Goal: Task Accomplishment & Management: Use online tool/utility

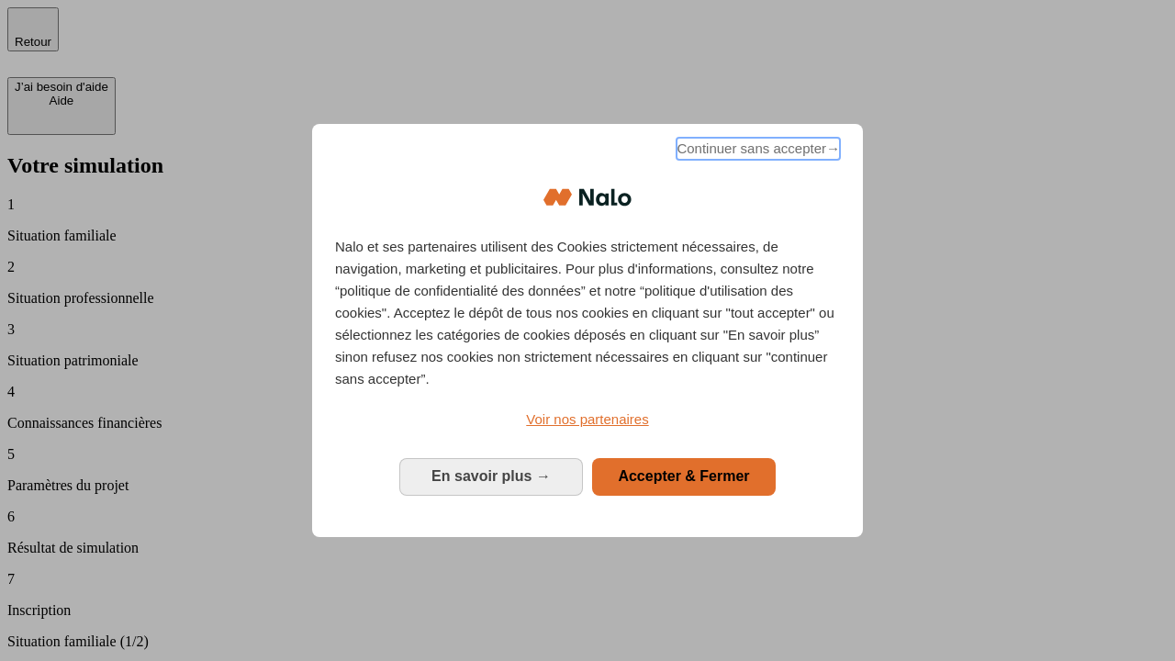
click at [756, 151] on span "Continuer sans accepter →" at bounding box center [757, 149] width 163 height 22
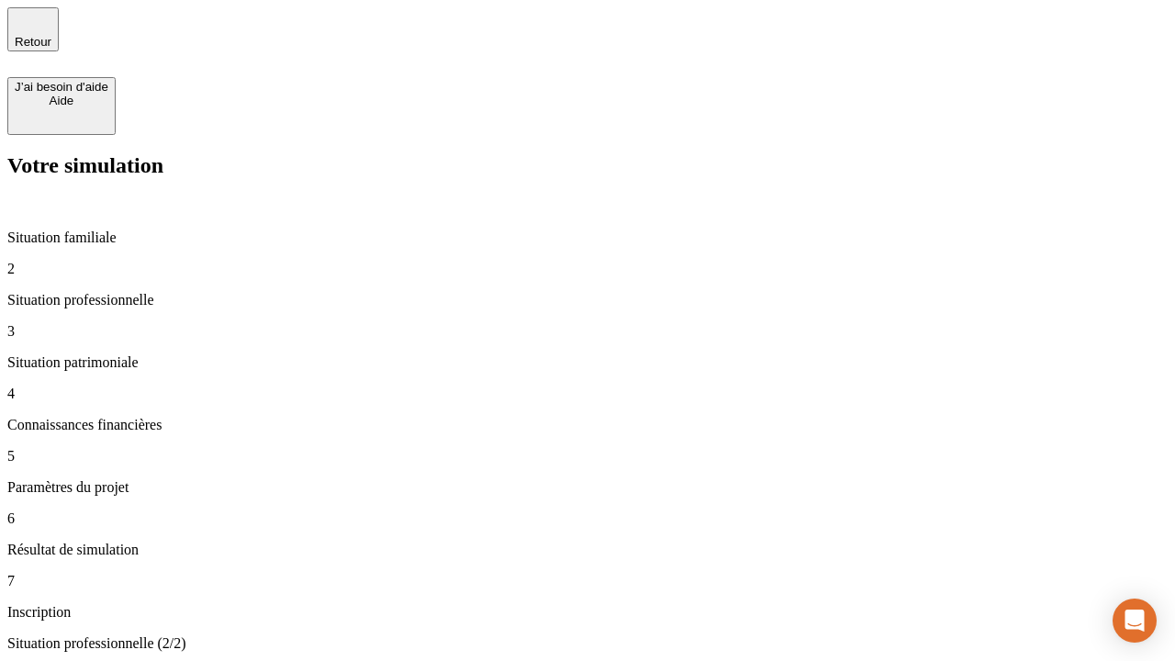
type input "30 000"
type input "0"
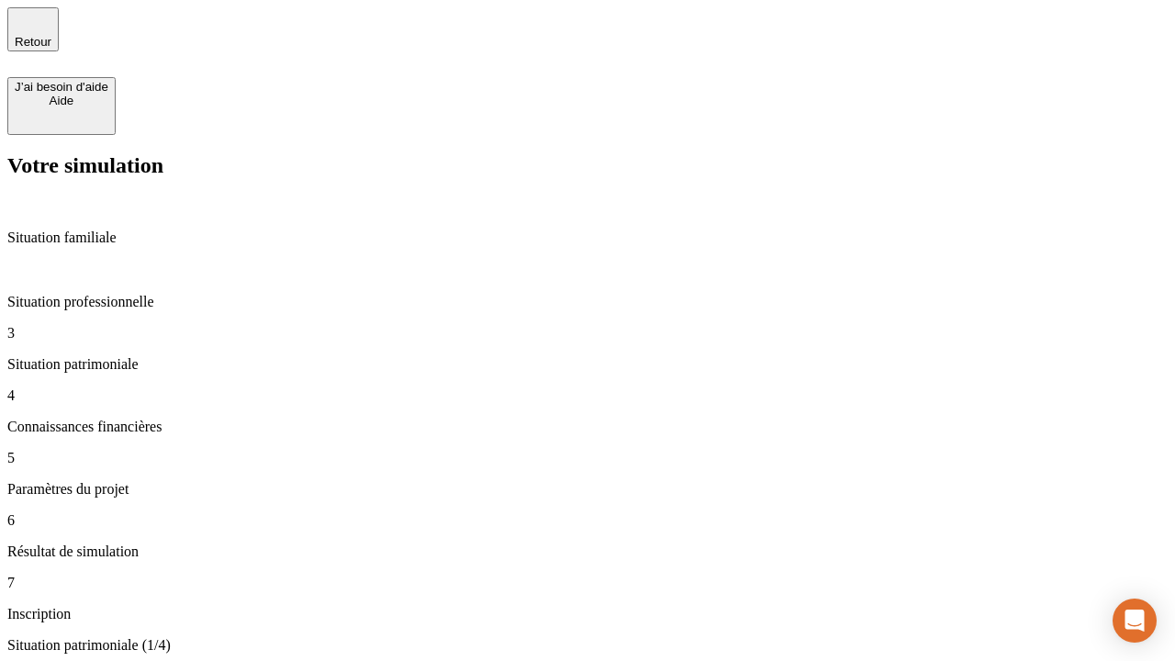
type input "1 000"
